Goal: Information Seeking & Learning: Learn about a topic

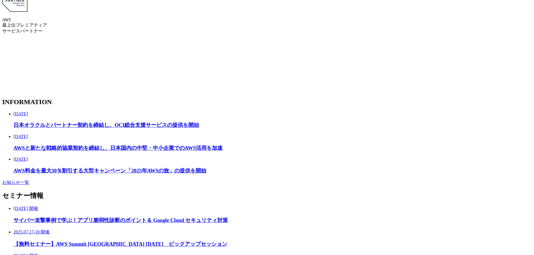
scroll to position [1121, 0]
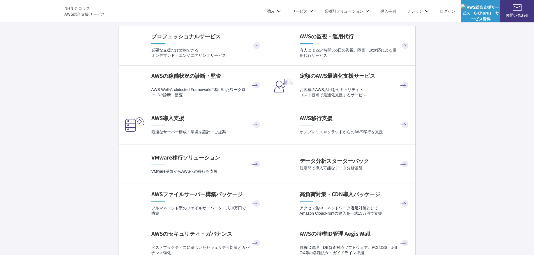
scroll to position [1205, 0]
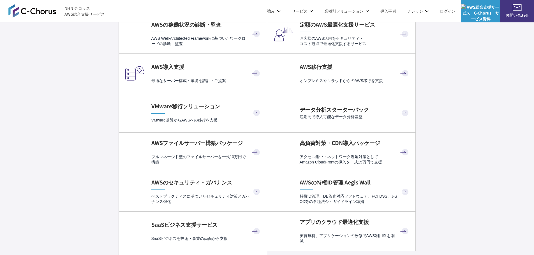
click at [188, 146] on h4 "AWSファイルサーバー構築パッケージ" at bounding box center [206, 143] width 110 height 8
click at [190, 145] on h4 "AWSファイルサーバー構築パッケージ" at bounding box center [206, 143] width 110 height 8
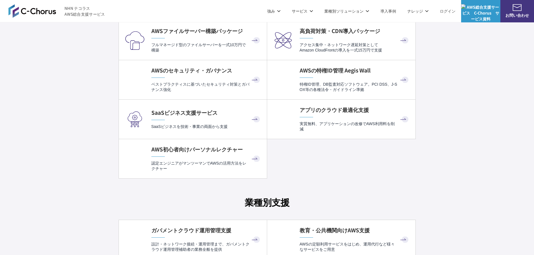
click at [81, 114] on div "C-Chorusのサービス一覧 AWSを総合的に活用するための サービスラインアップ AWS請求代行 (リセール) AWS請求代行 プロフェッショナルサービス…" at bounding box center [267, 259] width 534 height 1242
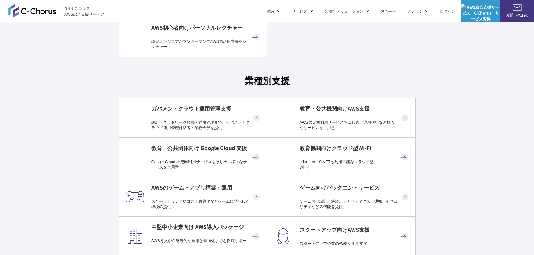
scroll to position [1485, 0]
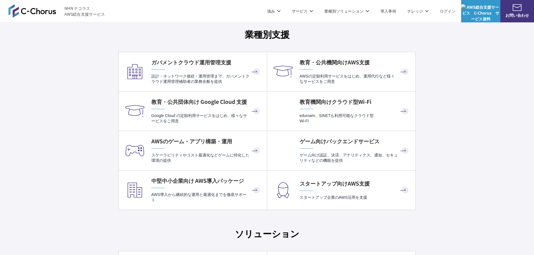
click at [108, 138] on div "C-Chorusのサービス一覧 AWSを総合的に活用するための サービスラインアップ AWS請求代行 (リセール) AWS請求代行 プロフェッショナルサービス…" at bounding box center [267, 91] width 534 height 1242
click at [101, 133] on div "C-Chorusのサービス一覧 AWSを総合的に活用するための サービスラインアップ AWS請求代行 (リセール) AWS請求代行 プロフェッショナルサービス…" at bounding box center [267, 91] width 534 height 1242
click at [166, 186] on div "中堅中小企業向け AWS導入パッケージ AWS導入から継続的な運用と最適化までを徹底サポート" at bounding box center [206, 190] width 110 height 26
click at [460, 144] on div "C-Chorusのサービス一覧 AWSを総合的に活用するための サービスラインアップ AWS請求代行 (リセール) AWS請求代行 プロフェッショナルサービス…" at bounding box center [267, 91] width 534 height 1242
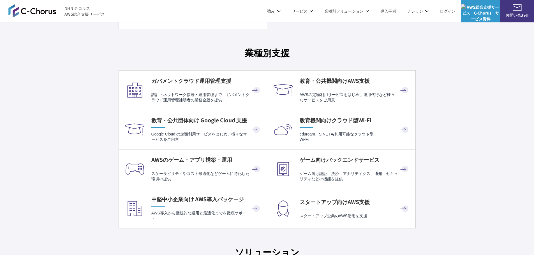
scroll to position [1457, 0]
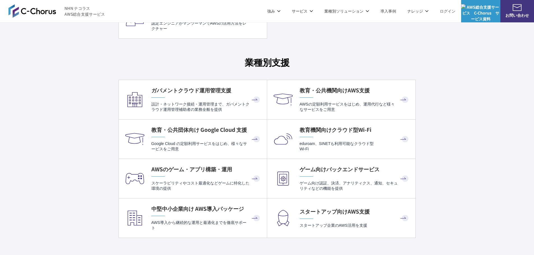
click at [228, 207] on h4 "中堅中小企業向け AWS導入パッケージ" at bounding box center [206, 209] width 110 height 8
click at [408, 157] on link "教育機関向けクラウド型Wi-Fi eduroam、SINETも利用可能なクラウド型 Wi-Fi" at bounding box center [341, 139] width 148 height 39
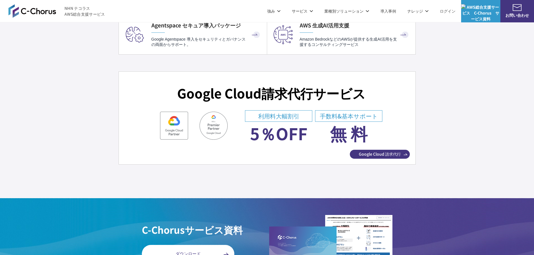
scroll to position [2046, 0]
